Goal: Transaction & Acquisition: Obtain resource

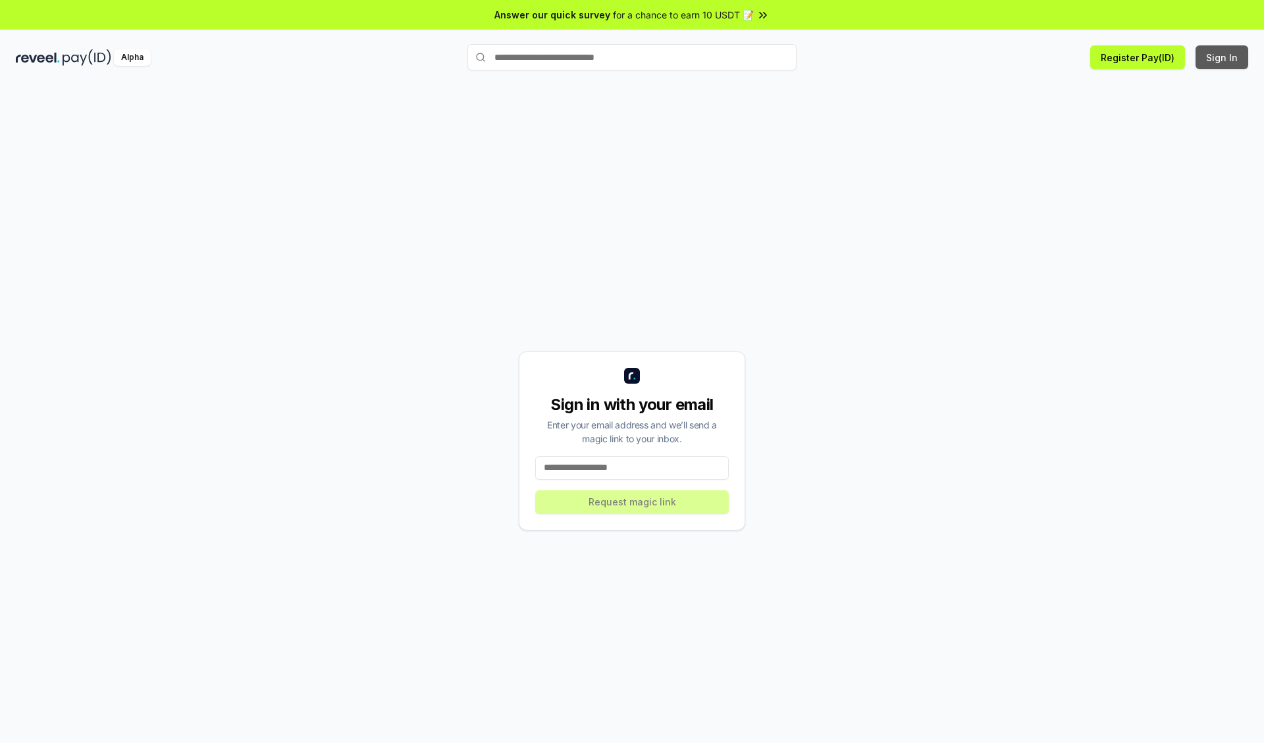
click at [1223, 57] on button "Sign In" at bounding box center [1222, 57] width 53 height 24
type input "**********"
click at [632, 502] on button "Request magic link" at bounding box center [632, 502] width 194 height 24
